Goal: Task Accomplishment & Management: Complete application form

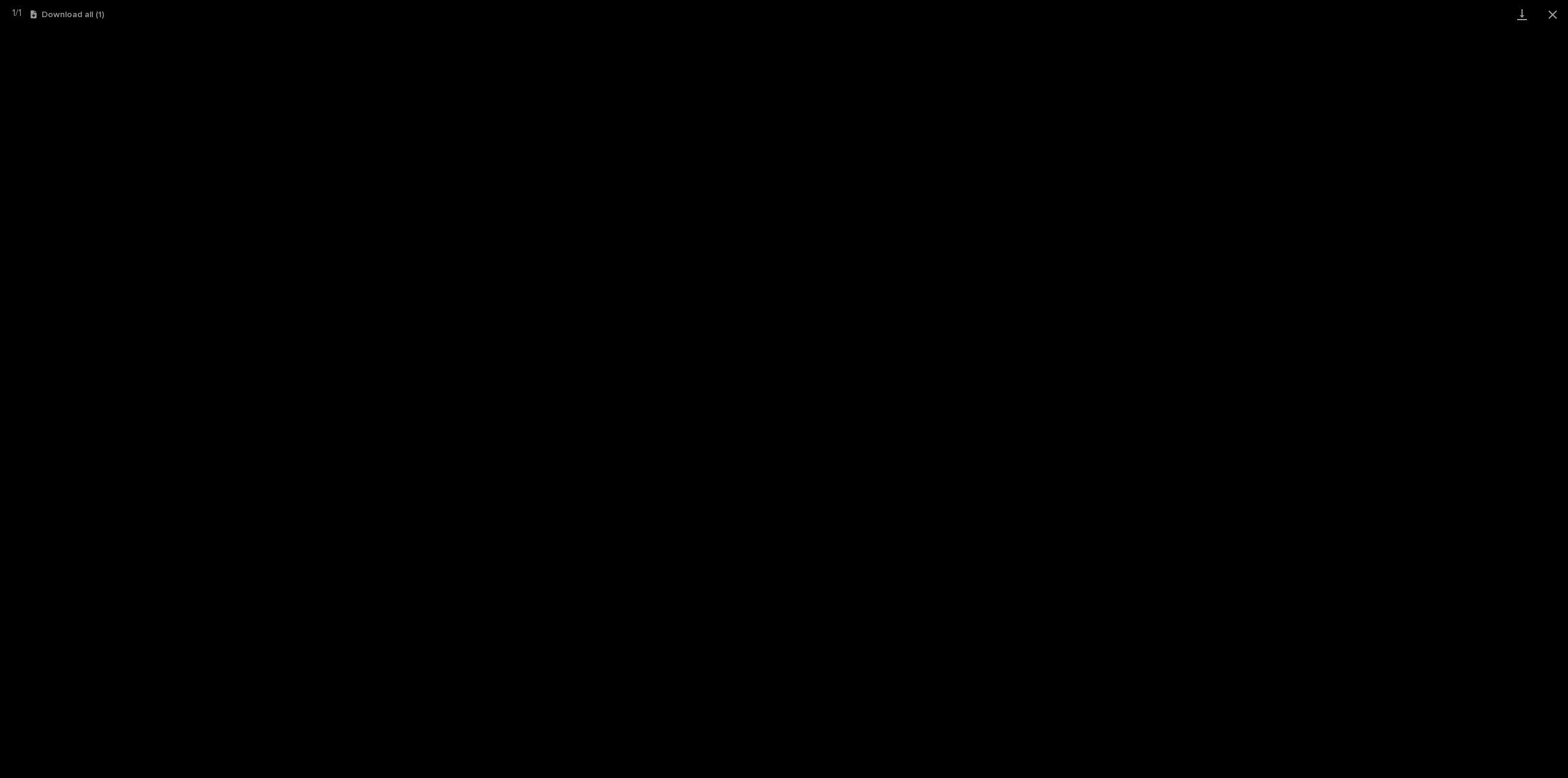
scroll to position [263, 0]
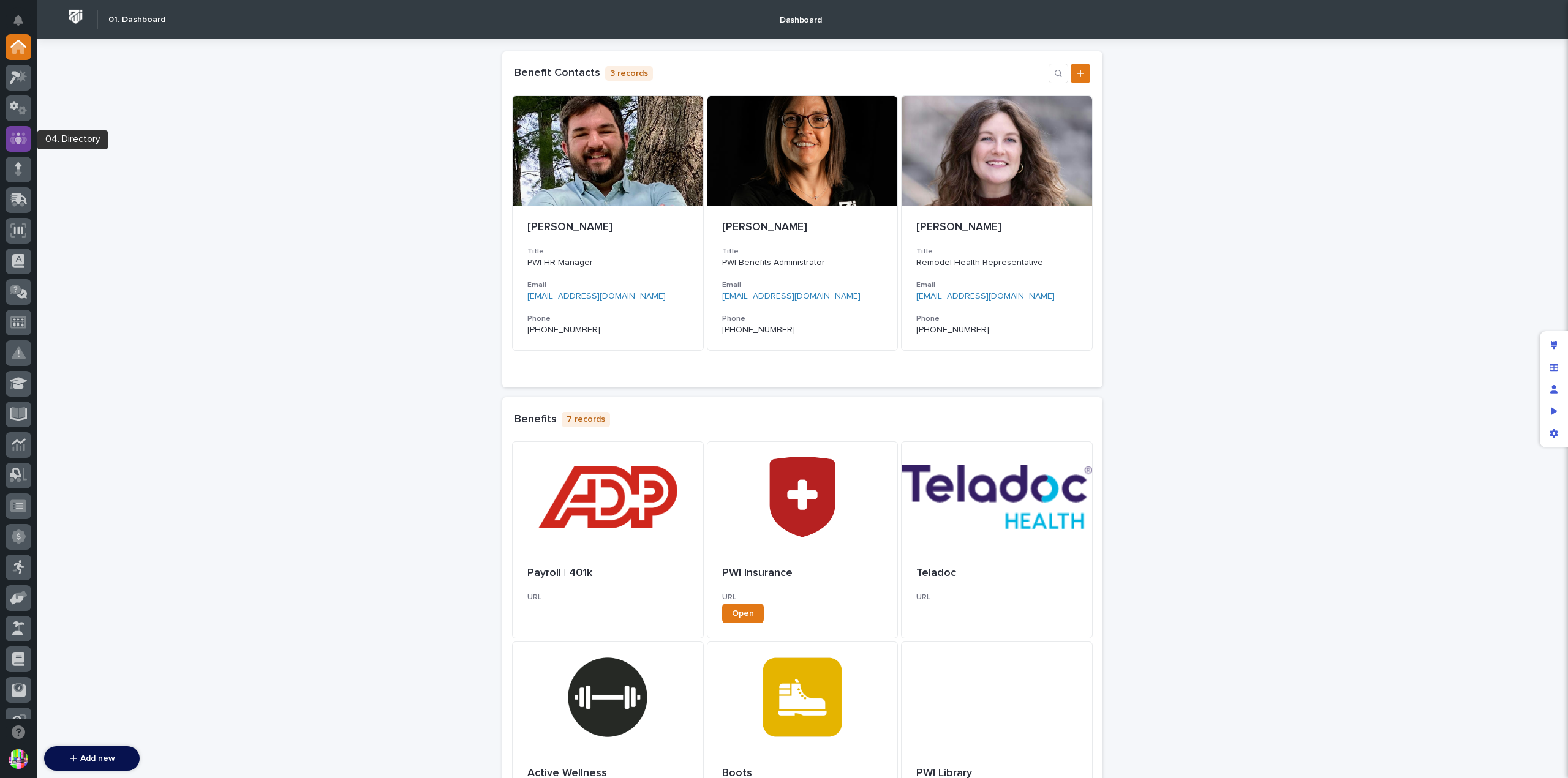
click at [21, 134] on icon at bounding box center [19, 138] width 18 height 14
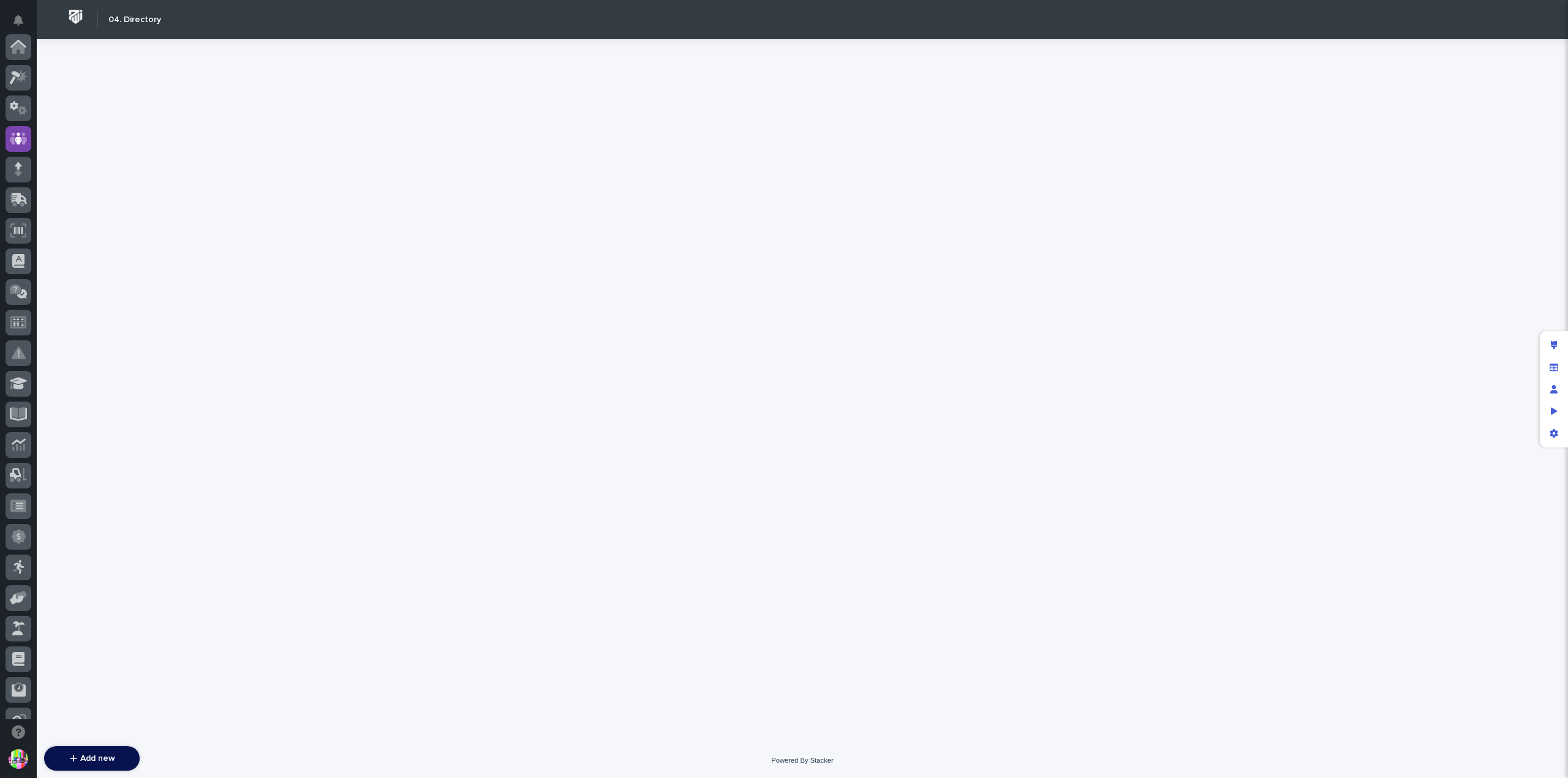
scroll to position [92, 0]
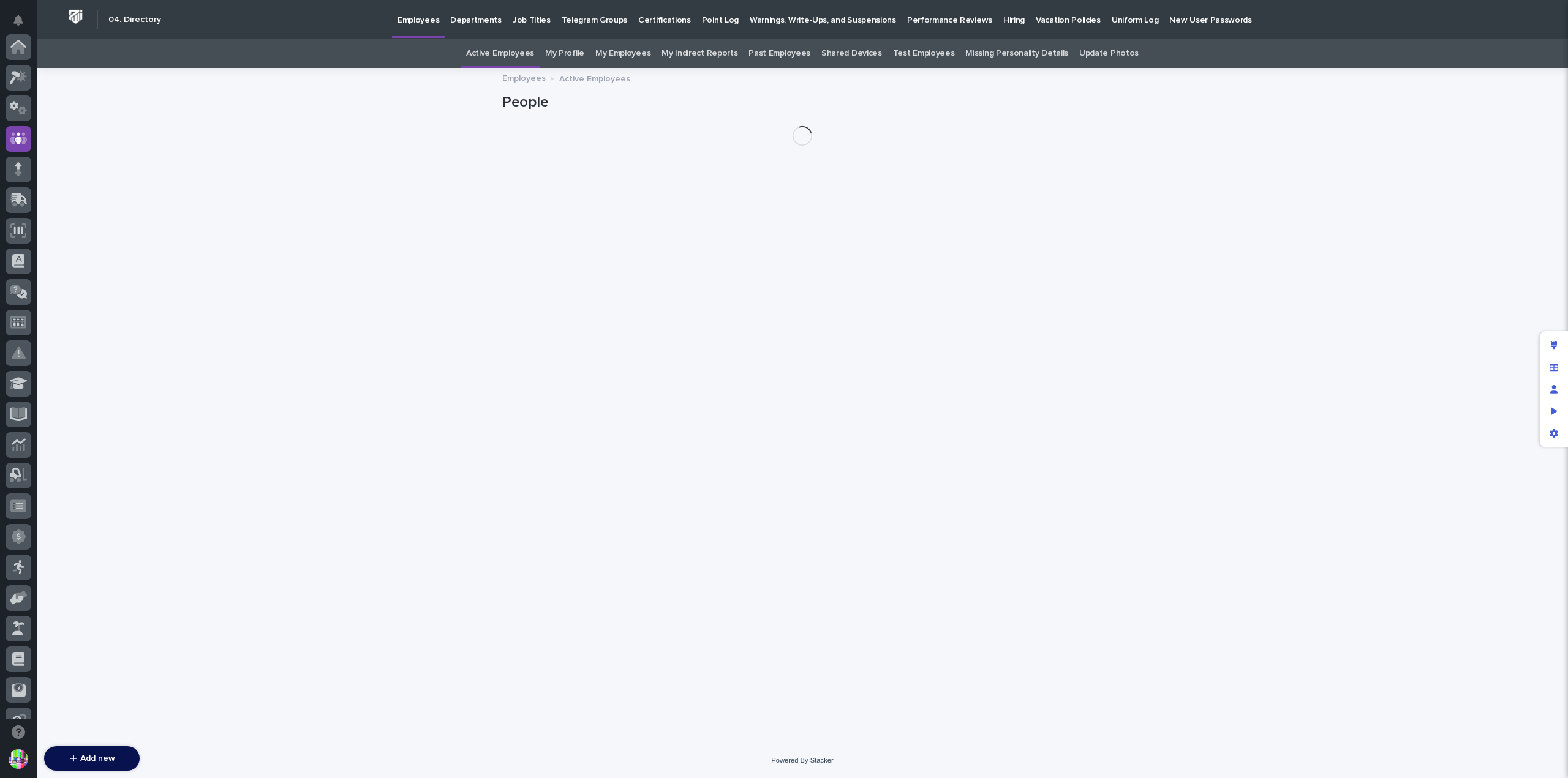
scroll to position [92, 0]
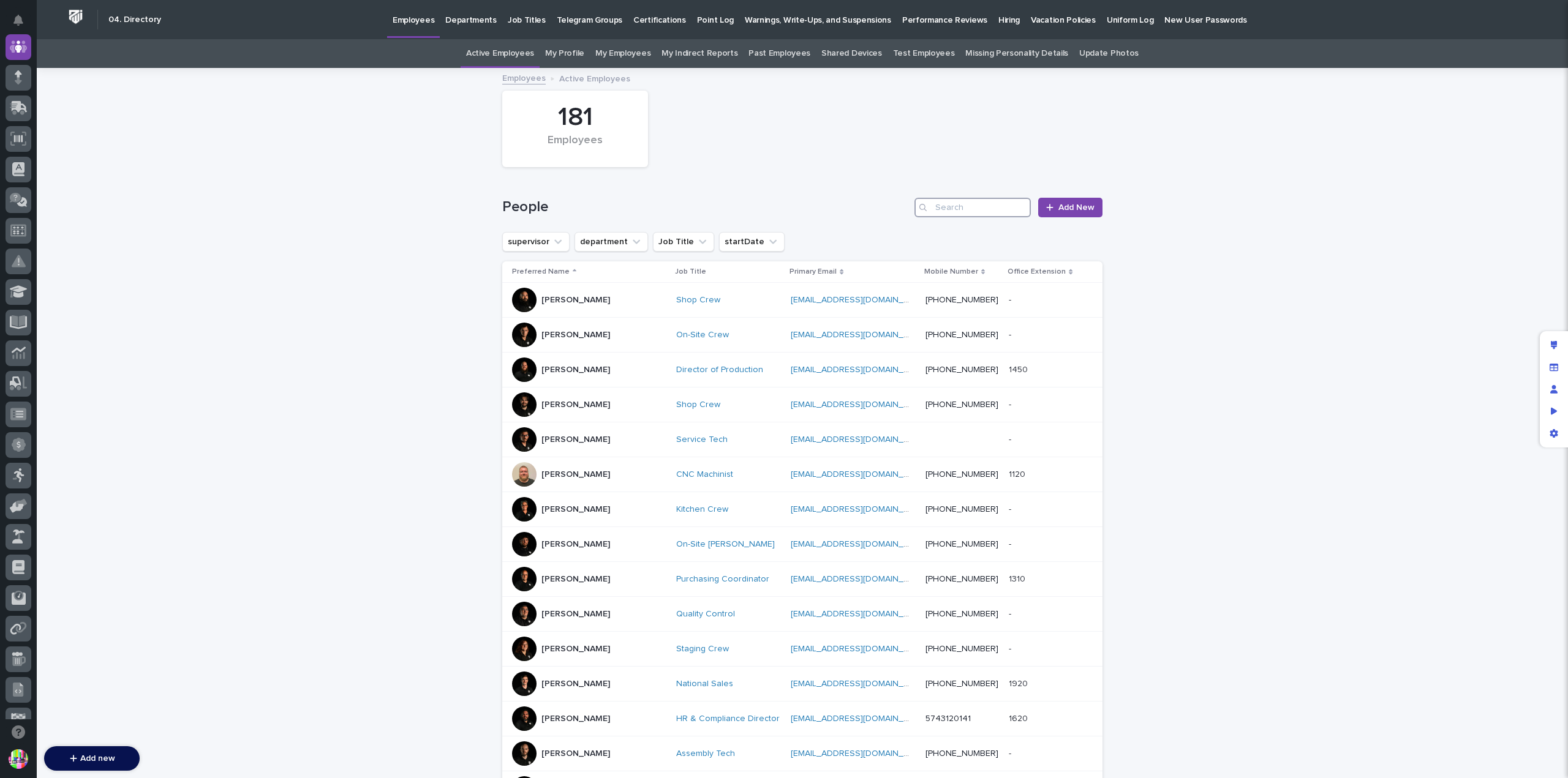
click at [952, 209] on input "Search" at bounding box center [972, 207] width 116 height 19
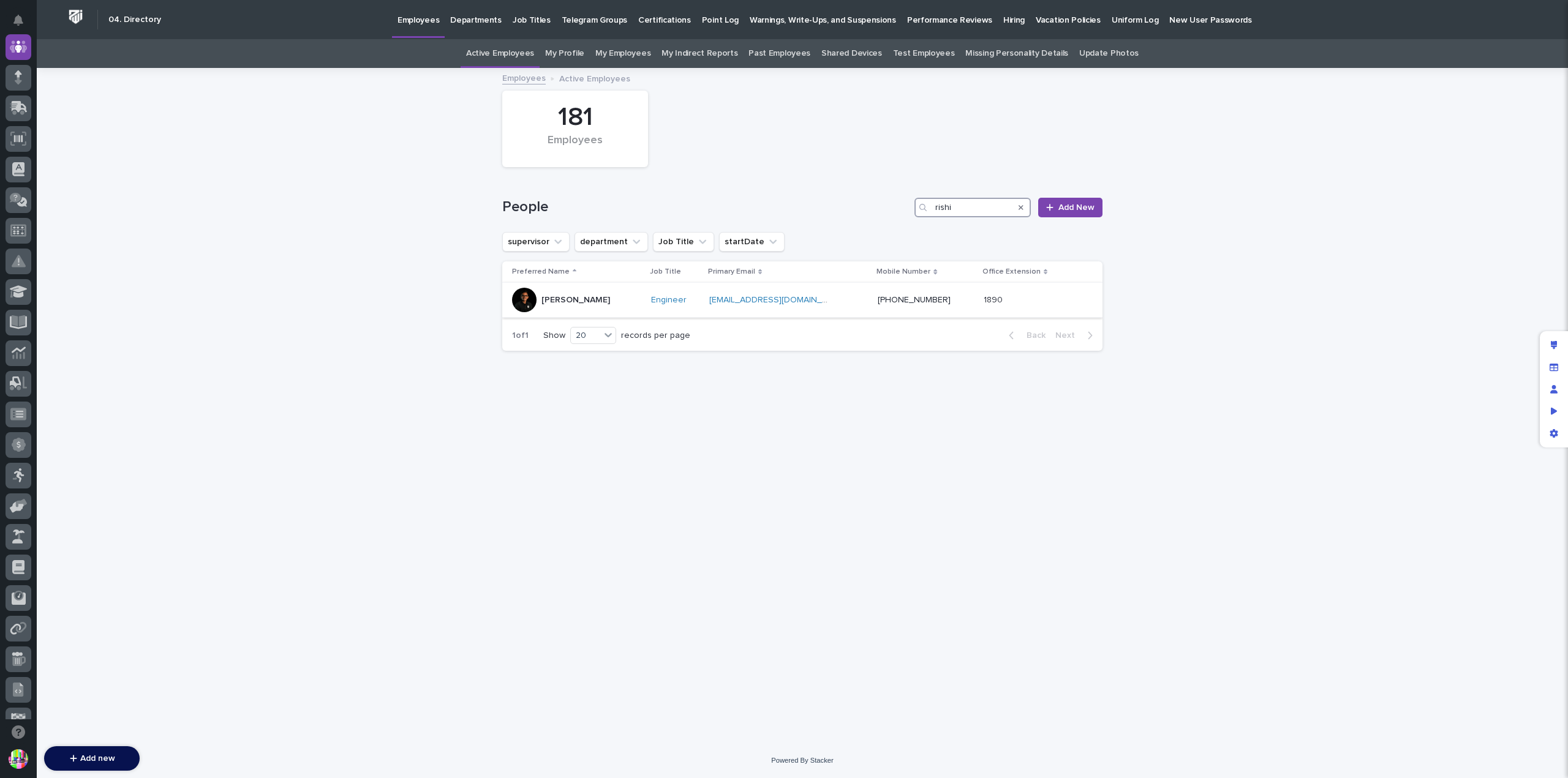
type input "rishi"
click at [559, 295] on p "Rishi Desai" at bounding box center [575, 301] width 69 height 11
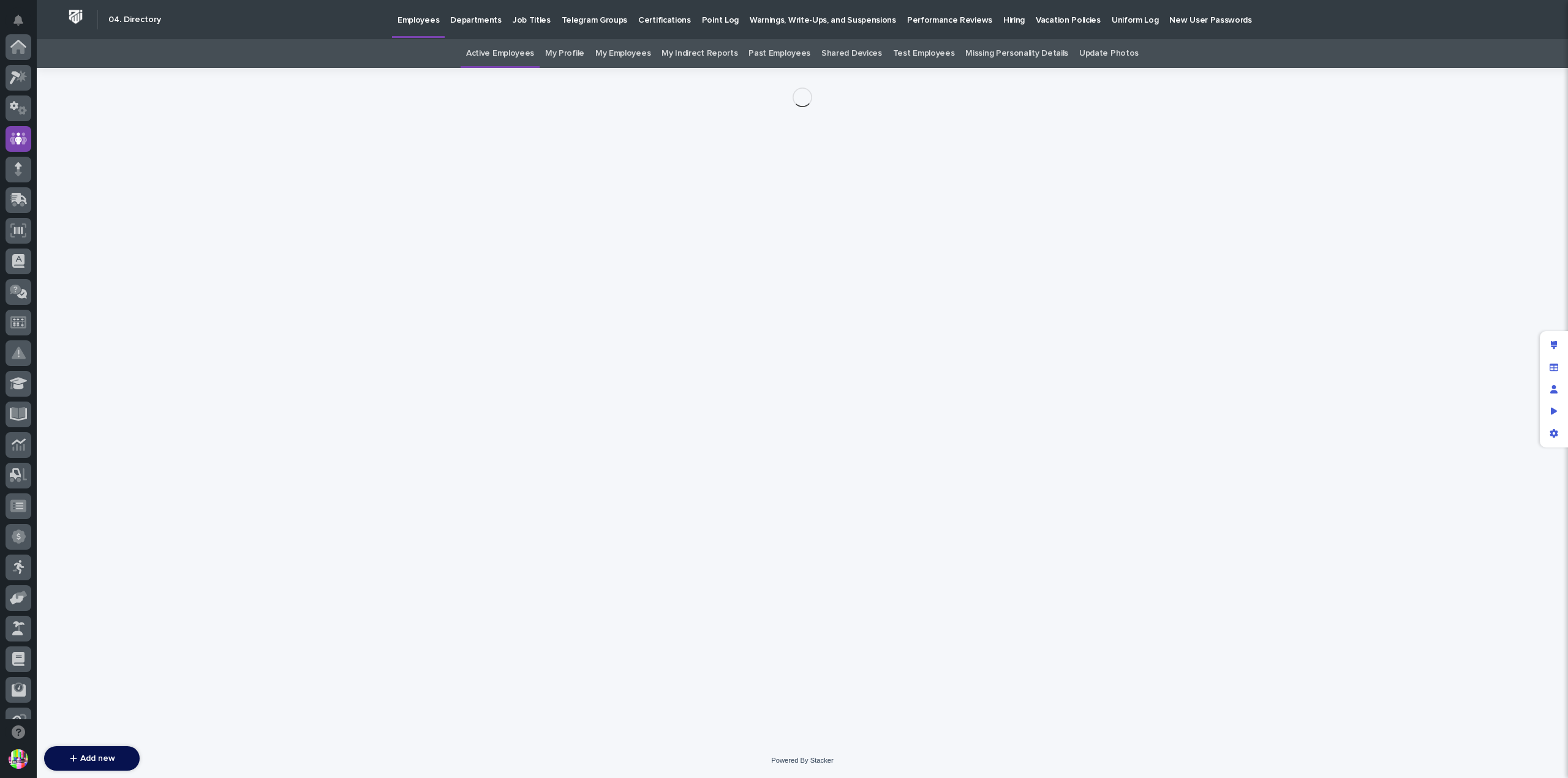
scroll to position [92, 0]
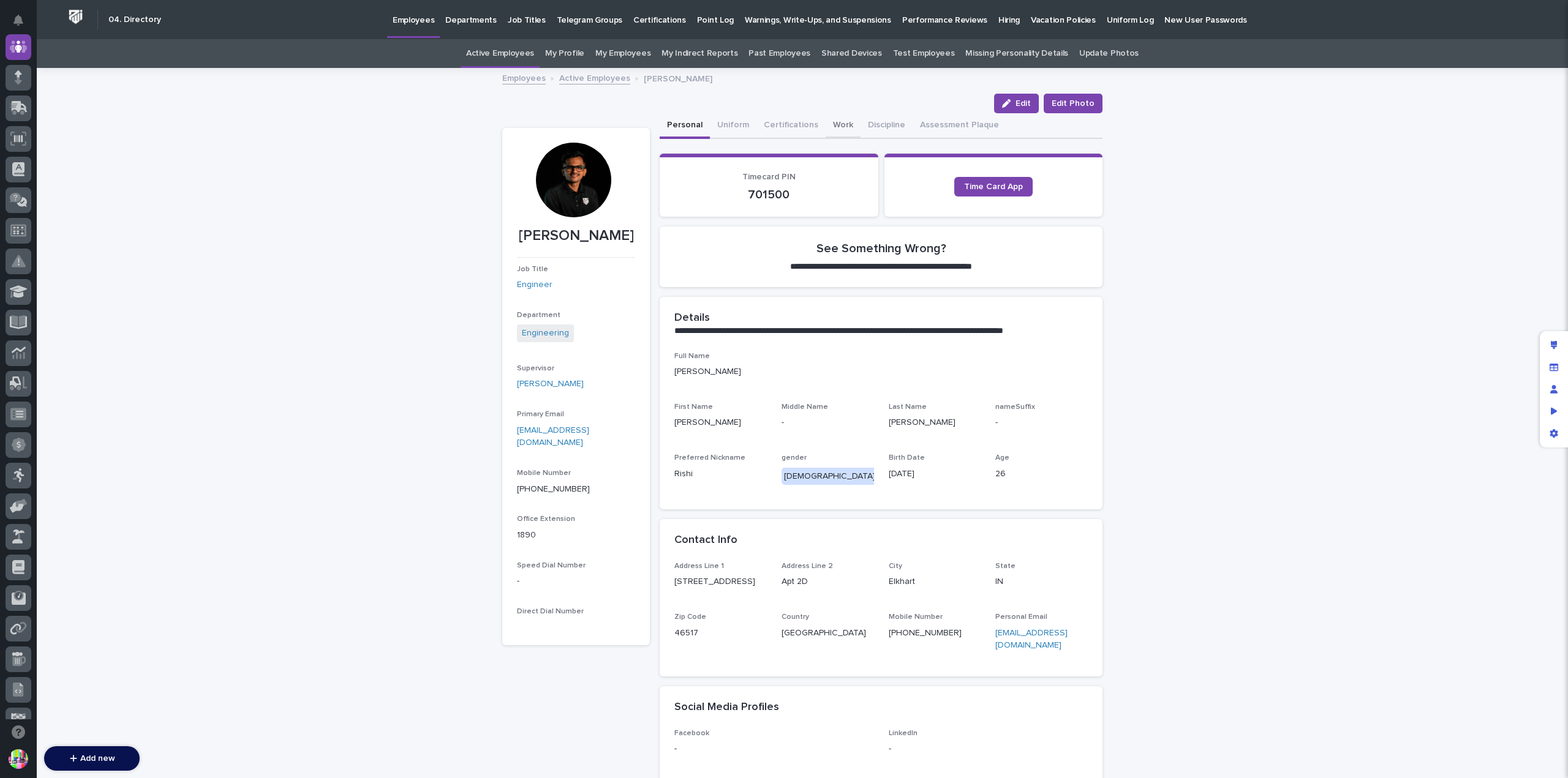
click at [829, 120] on button "Work" at bounding box center [843, 126] width 35 height 26
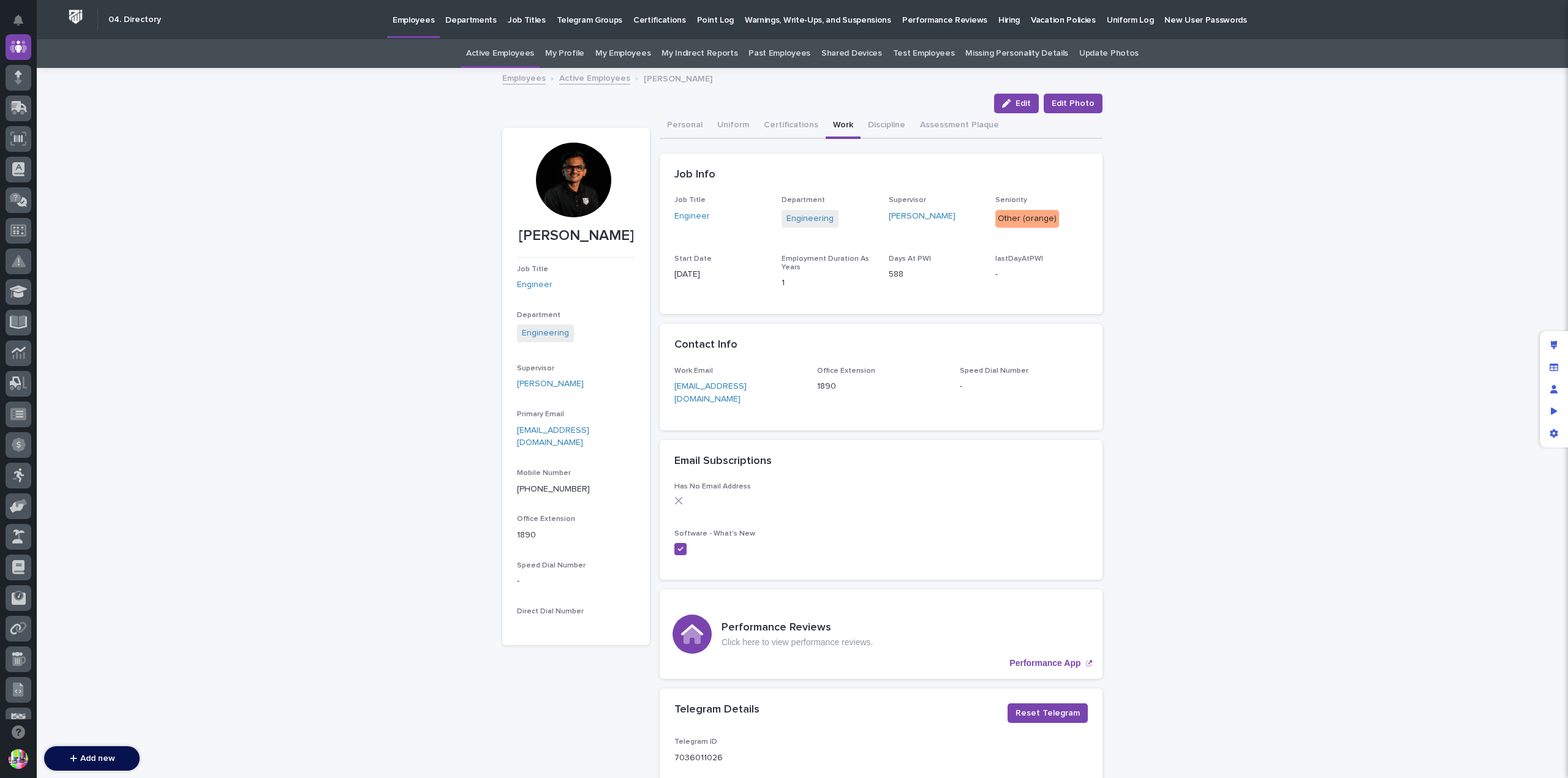
click at [706, 25] on p "Point Log" at bounding box center [715, 13] width 37 height 26
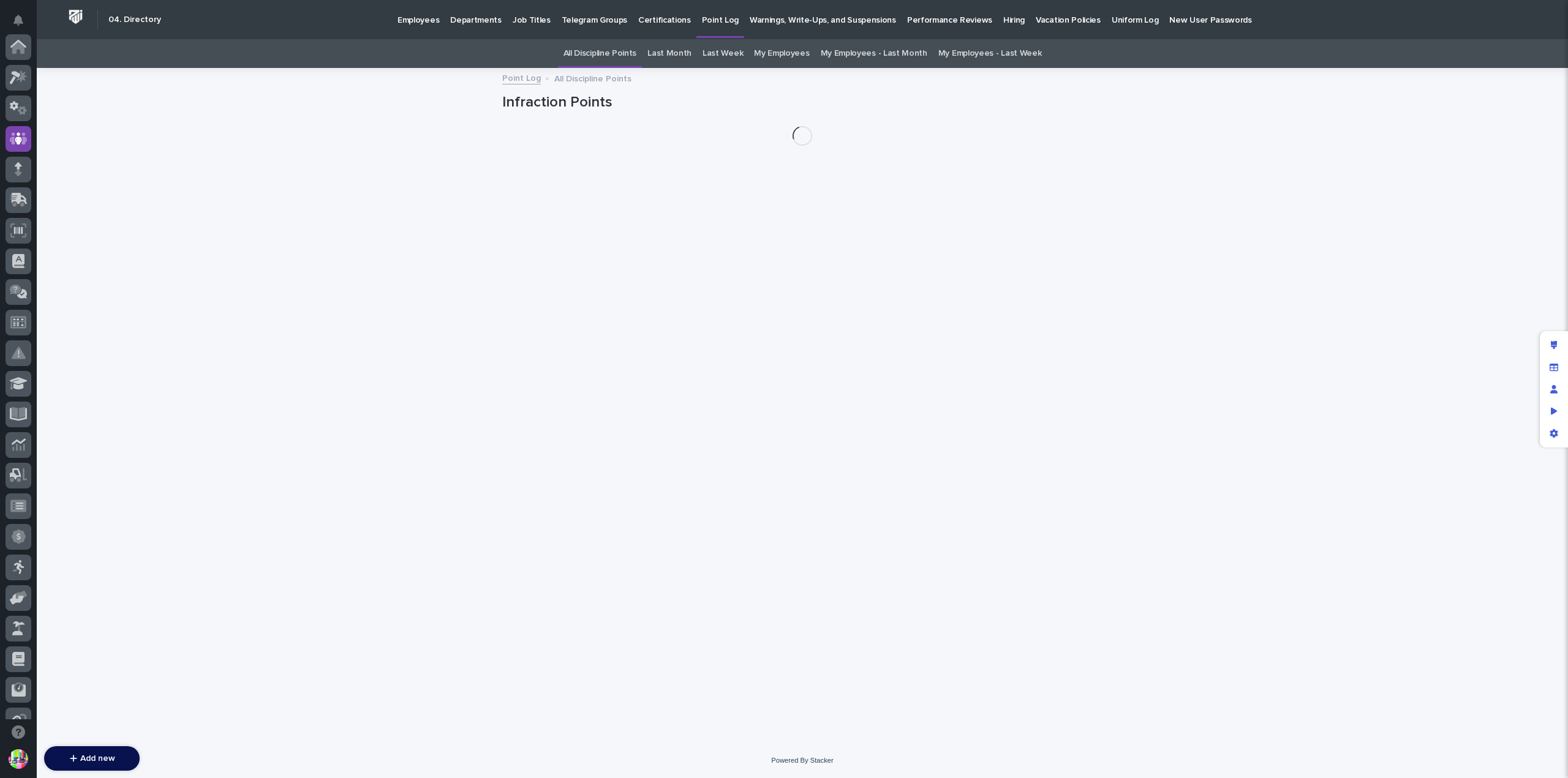
scroll to position [92, 0]
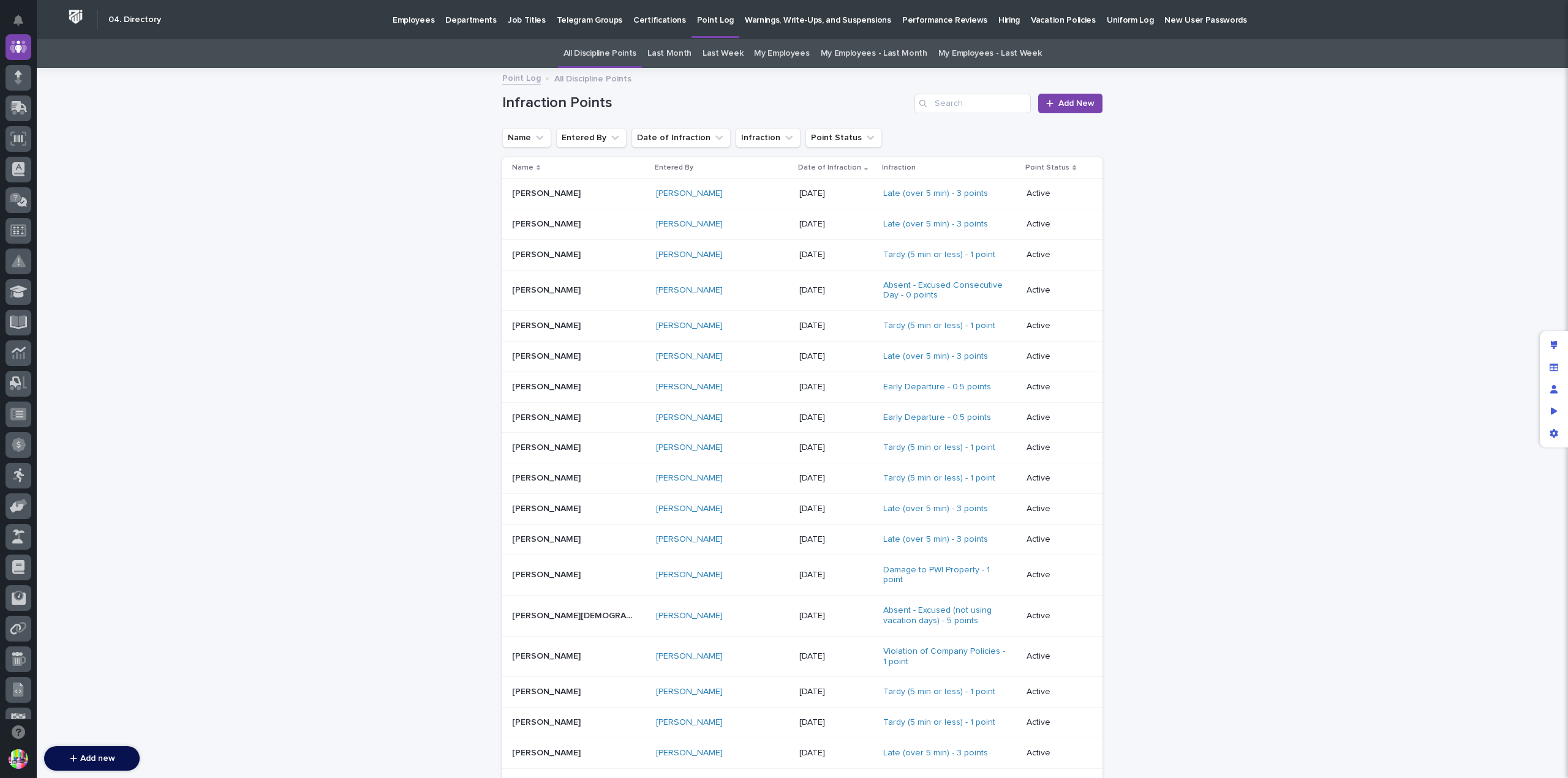
click at [553, 222] on p at bounding box center [573, 225] width 122 height 11
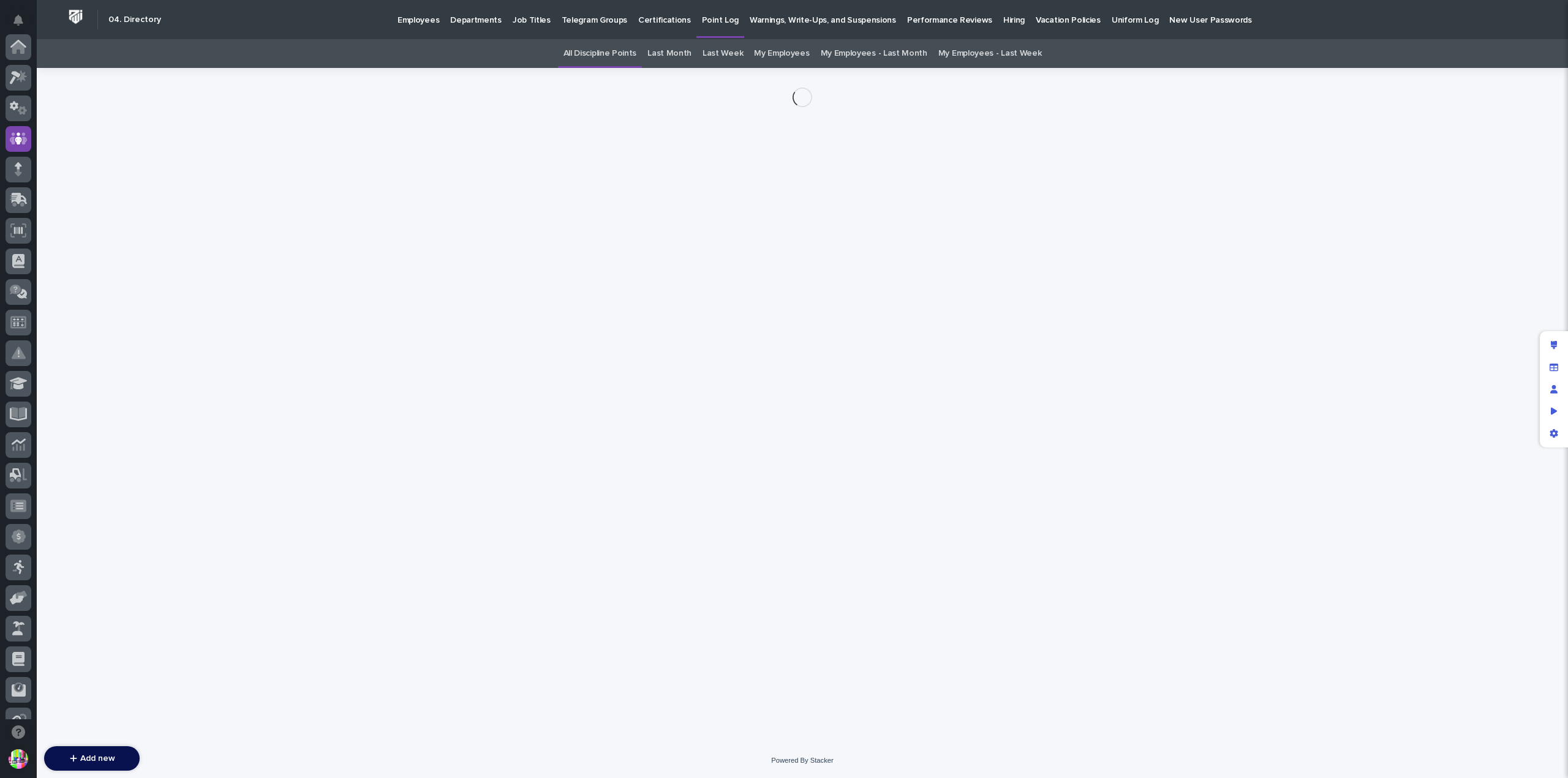
scroll to position [92, 0]
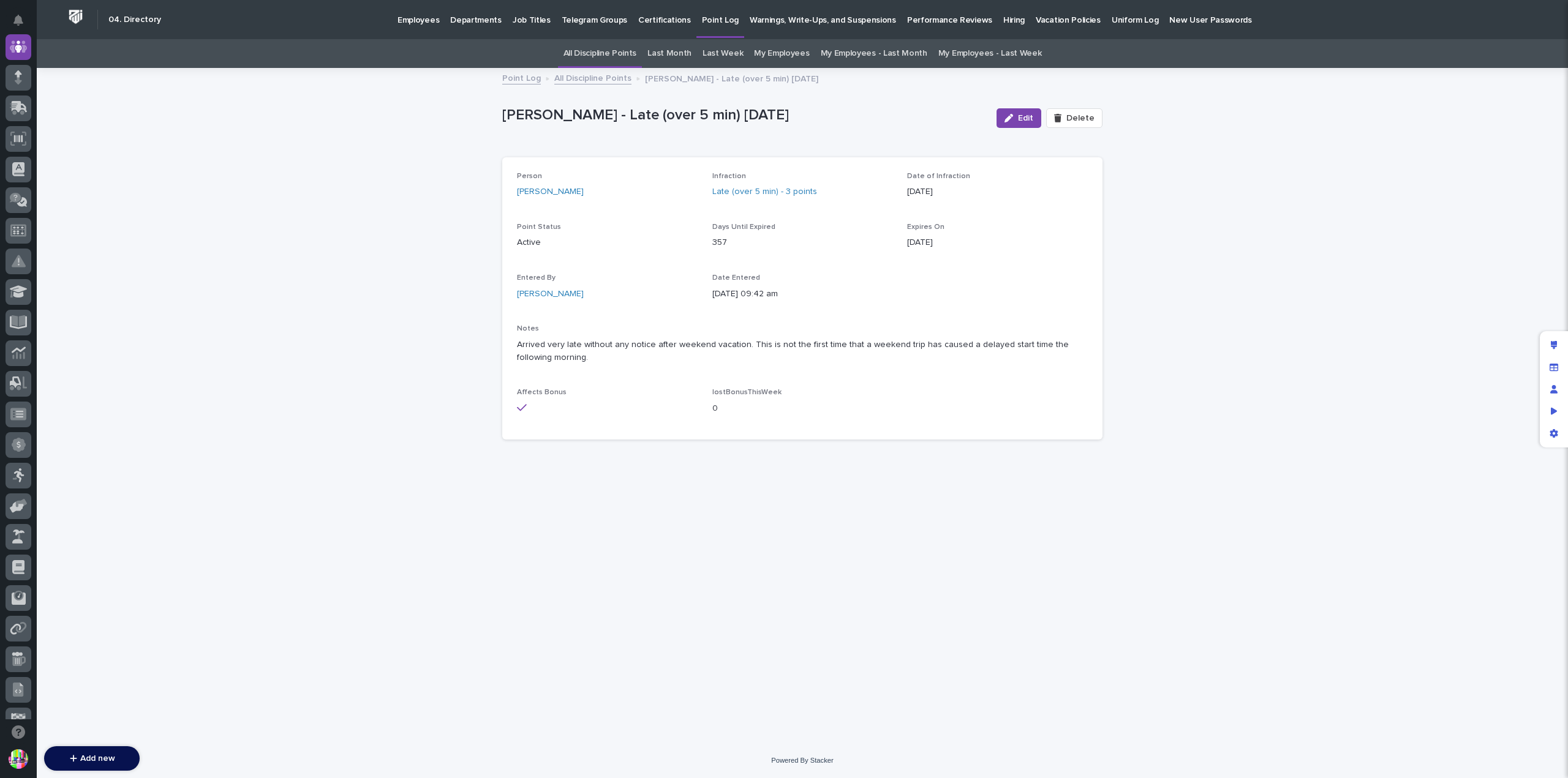
click at [702, 18] on p "Point Log" at bounding box center [720, 13] width 37 height 26
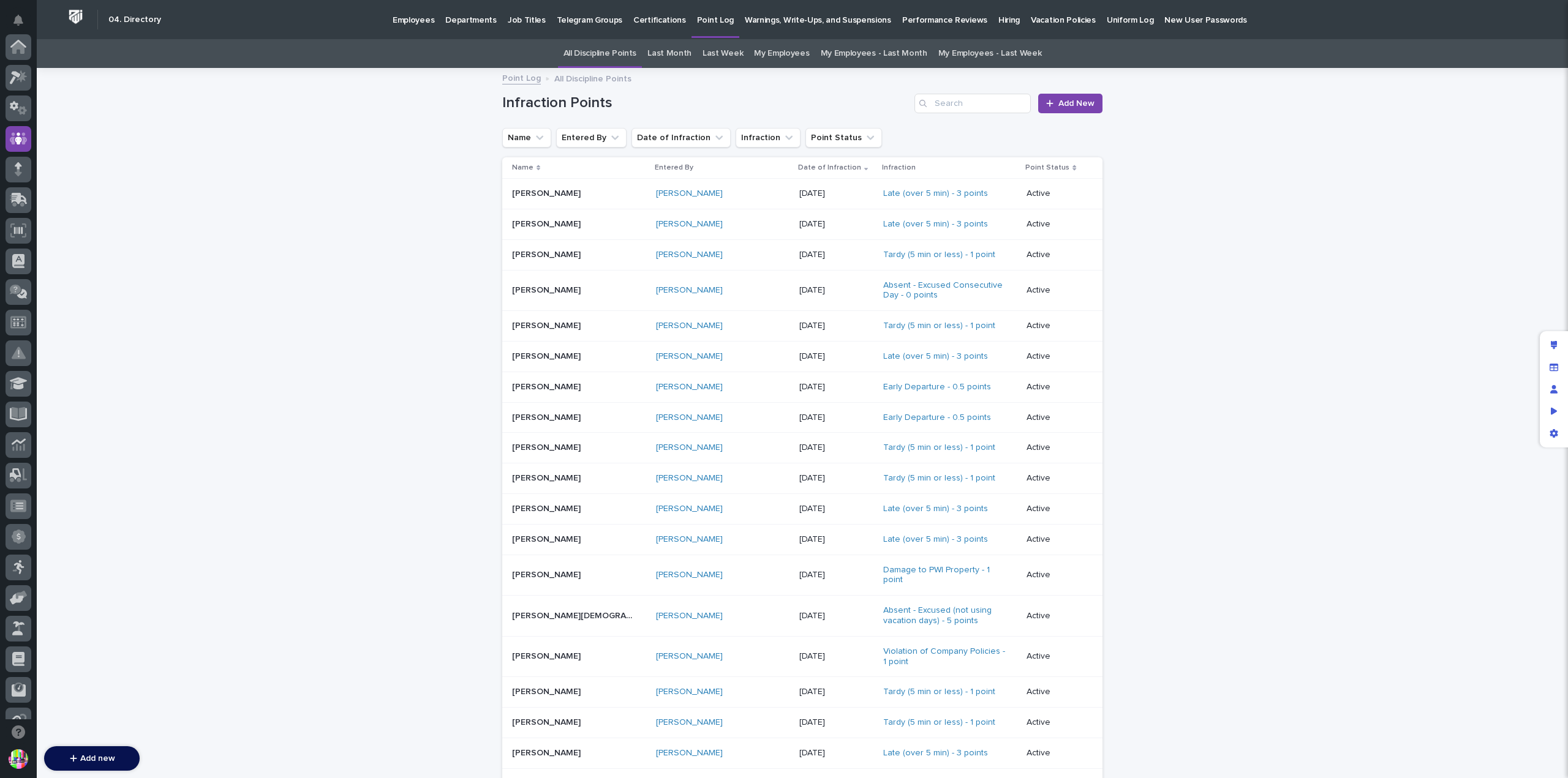
scroll to position [92, 0]
click at [1086, 102] on span "Add New" at bounding box center [1076, 103] width 36 height 9
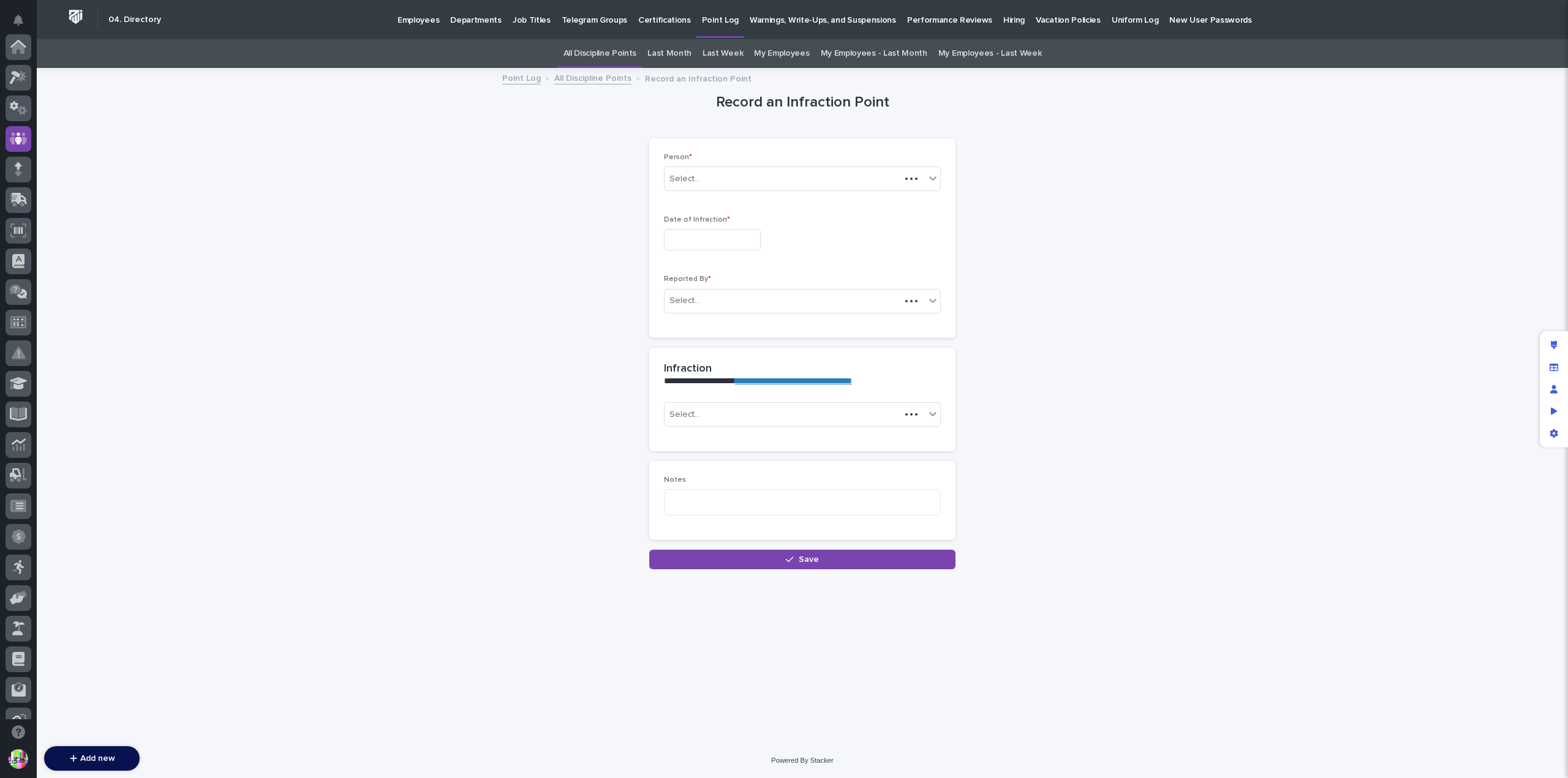
scroll to position [92, 0]
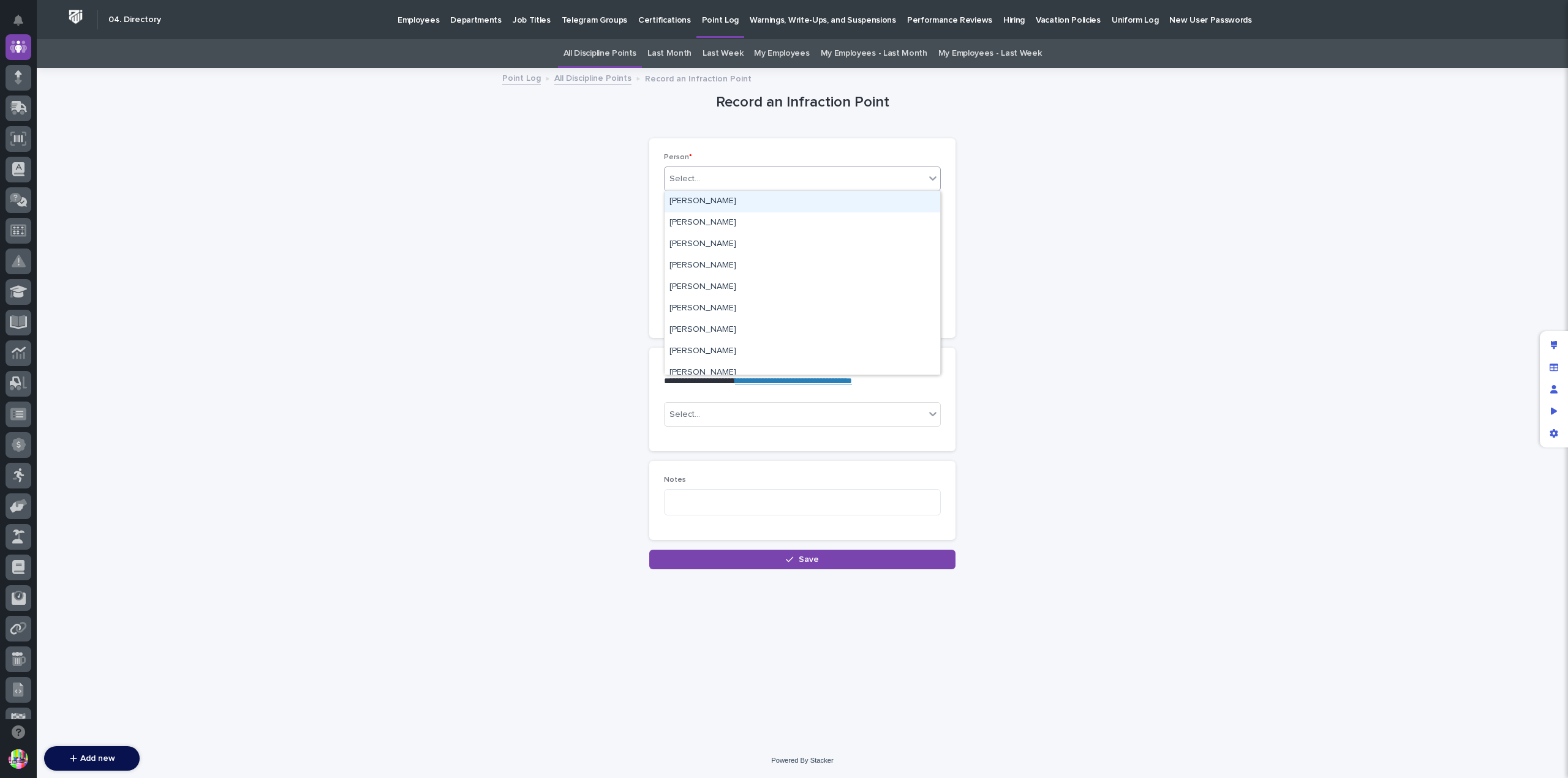
click at [800, 186] on div "Select..." at bounding box center [794, 179] width 260 height 20
type input "*****"
click at [800, 197] on div "Rishi Desai" at bounding box center [802, 201] width 275 height 21
click at [758, 418] on div "Select..." at bounding box center [794, 414] width 260 height 20
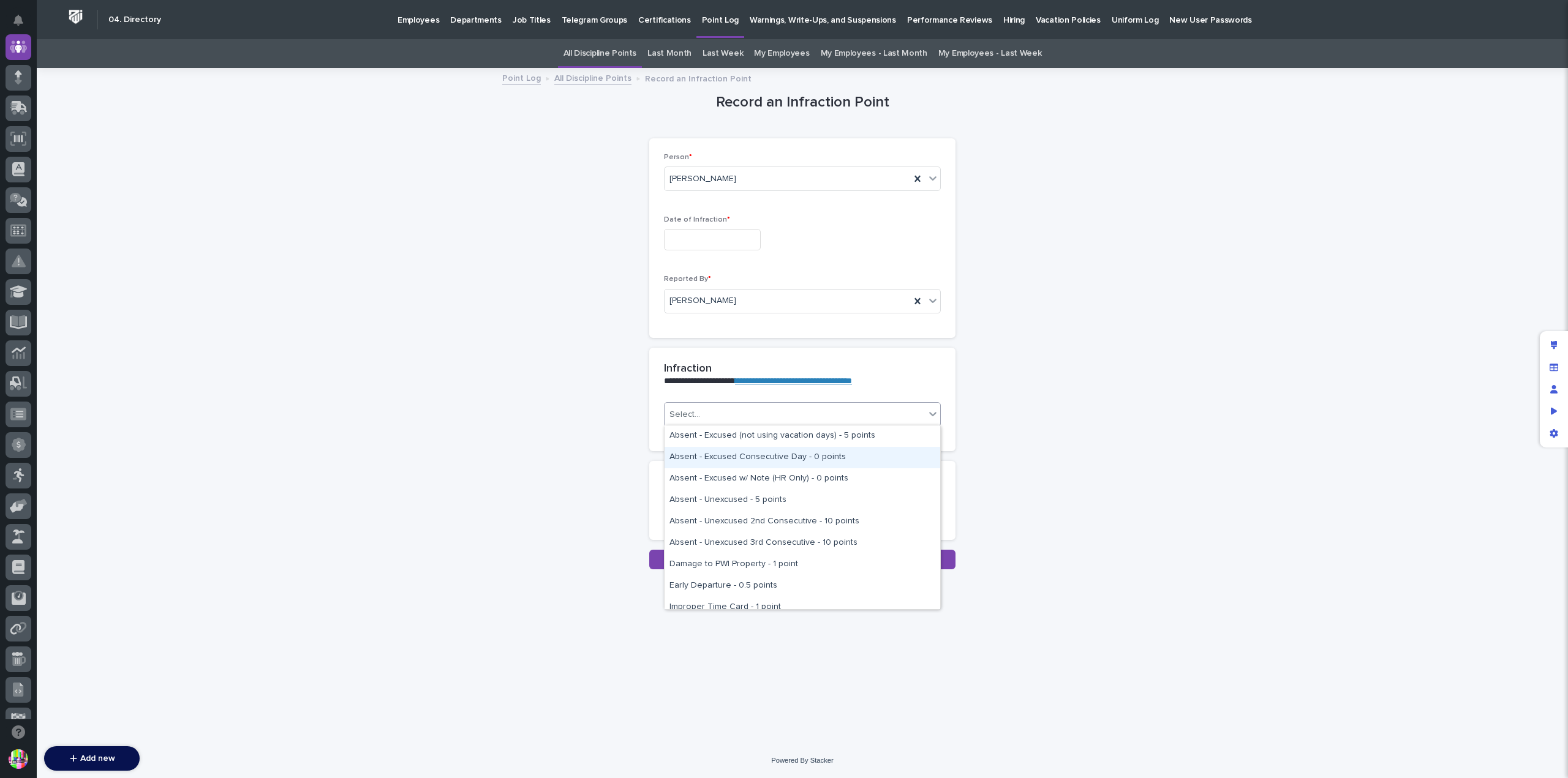
scroll to position [122, 0]
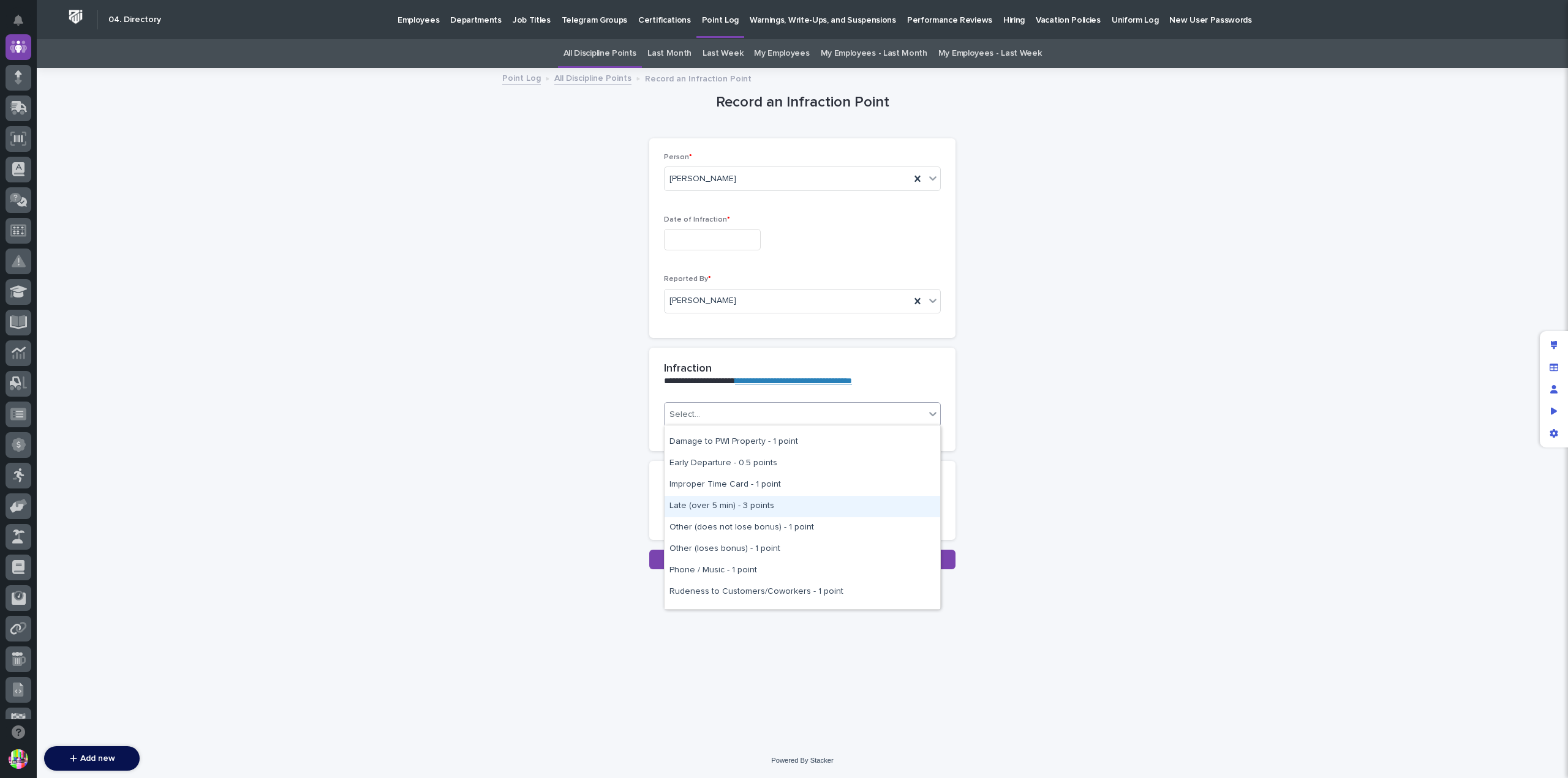
click at [800, 504] on div "Late (over 5 min) - 3 points" at bounding box center [802, 507] width 275 height 21
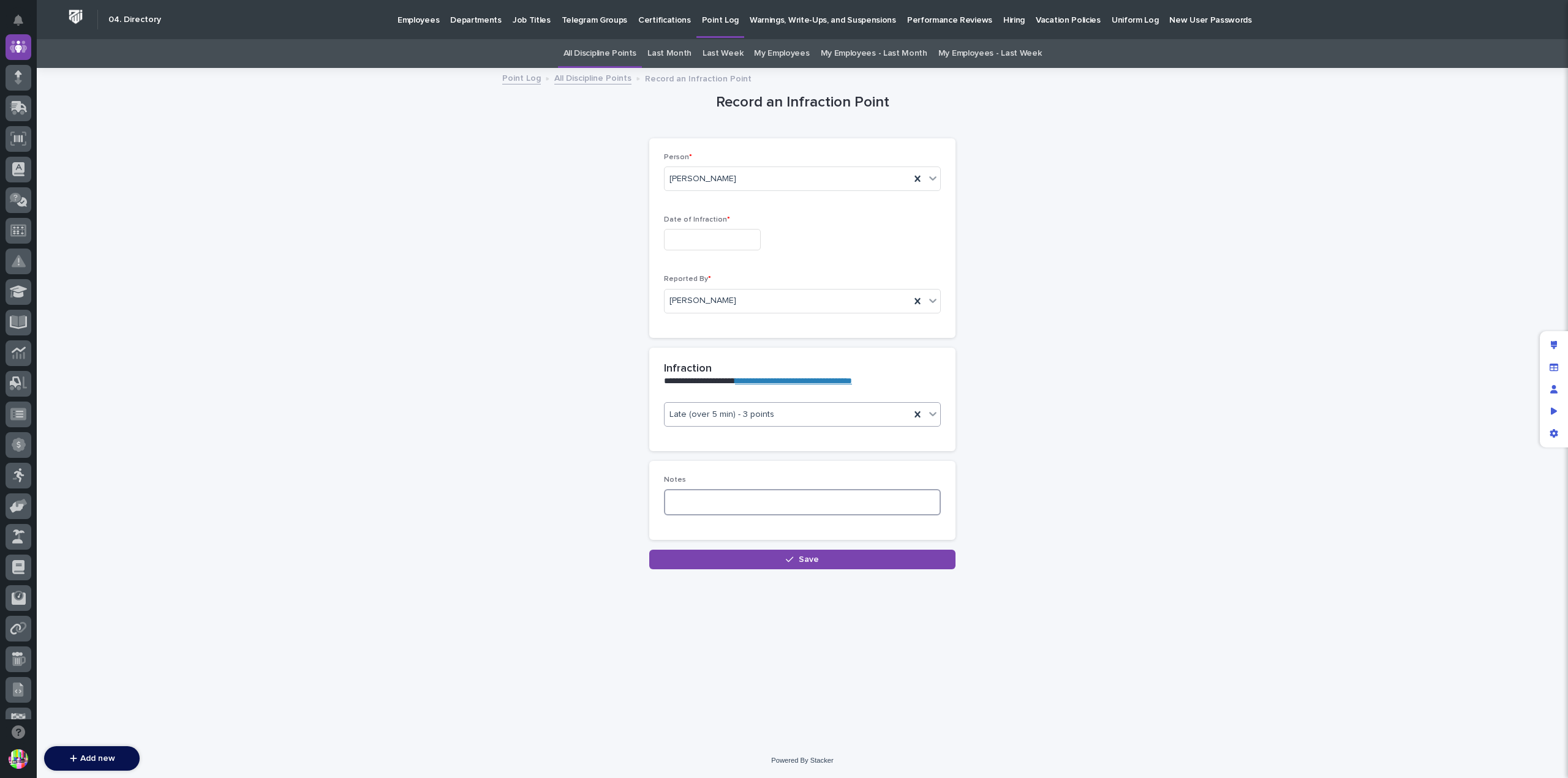
click at [863, 493] on textarea at bounding box center [802, 502] width 277 height 26
click at [852, 376] on link "**********" at bounding box center [794, 380] width 117 height 9
